Goal: Book appointment/travel/reservation

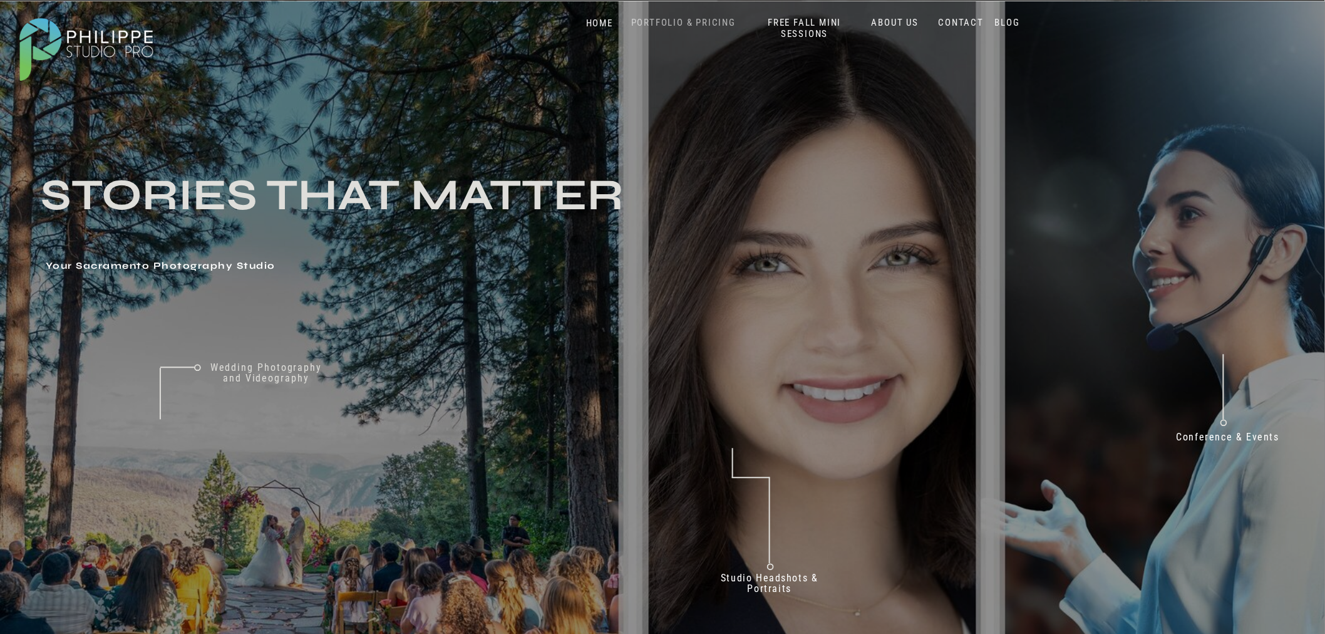
click at [680, 22] on nav "PORTFOLIO & PRICING" at bounding box center [683, 23] width 115 height 12
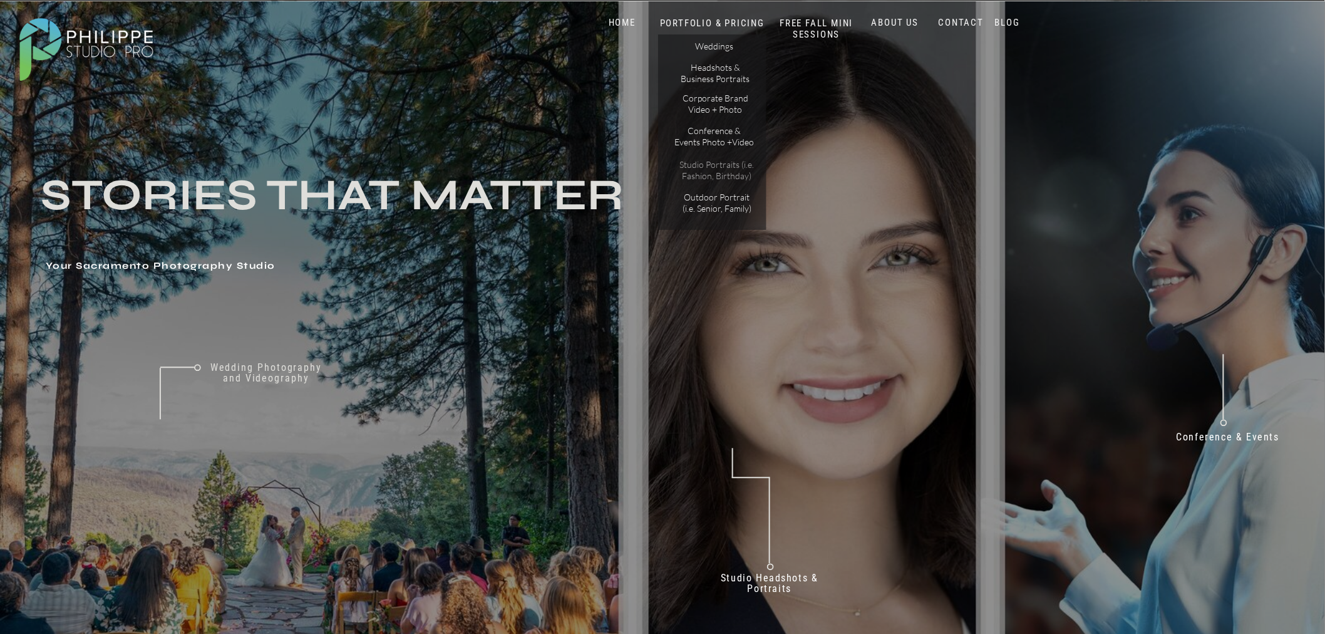
click at [730, 170] on p "Studio Portraits (i.e. Fashion, Birthday)" at bounding box center [717, 170] width 85 height 22
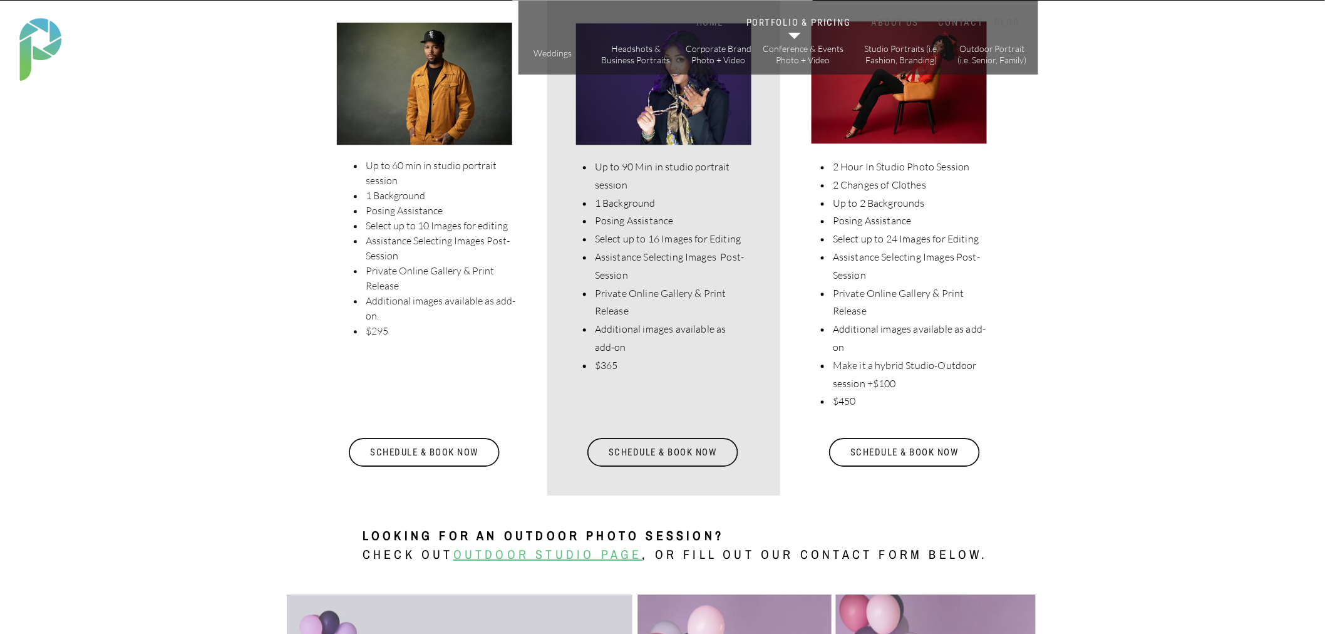
scroll to position [3549, 0]
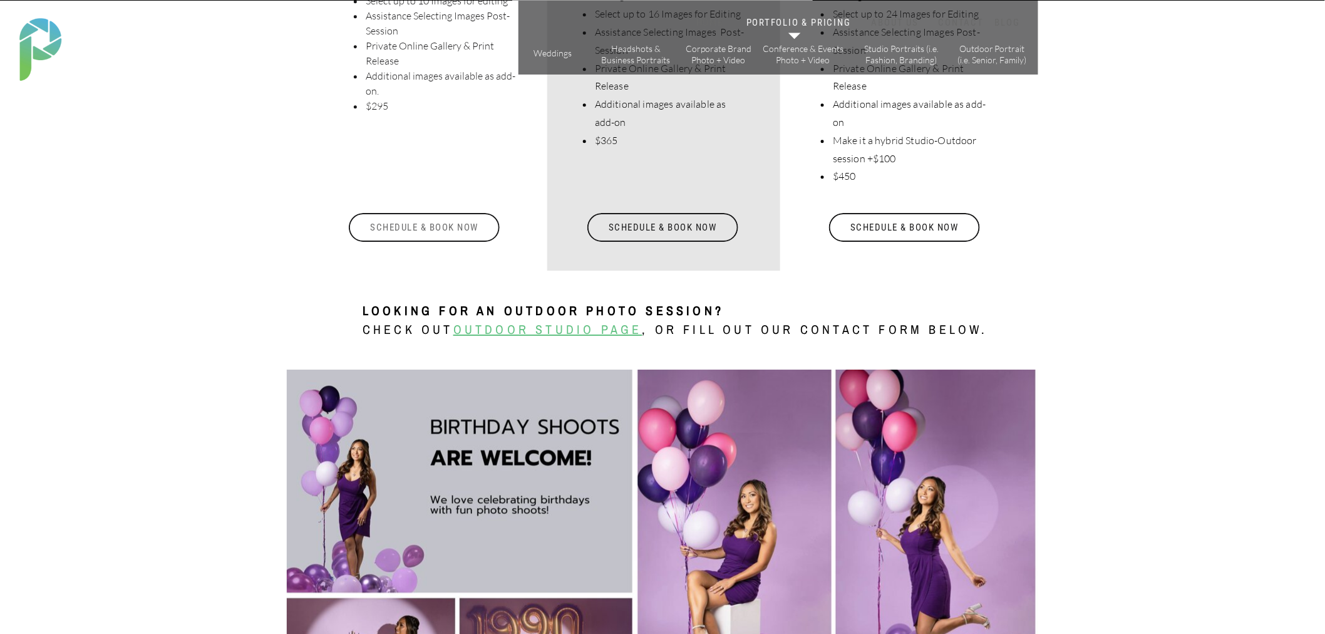
click at [442, 227] on div "Schedule & Book Now" at bounding box center [424, 227] width 153 height 29
